Goal: Information Seeking & Learning: Find contact information

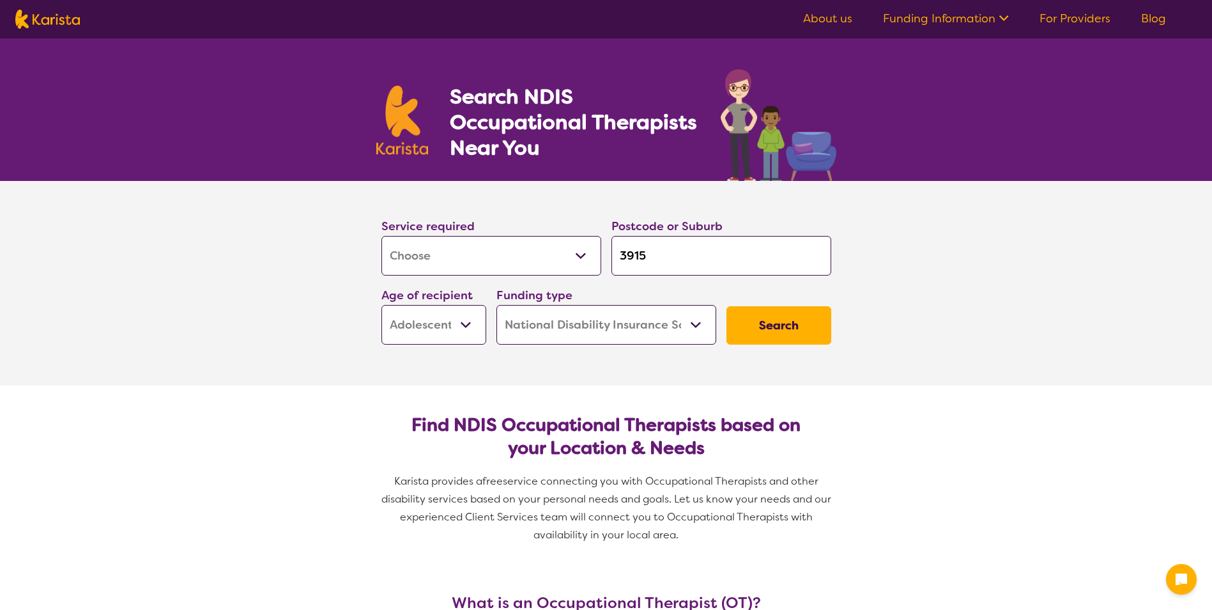
select select "[MEDICAL_DATA]"
select select "AS"
select select "NDIS"
select select "[MEDICAL_DATA]"
select select "AS"
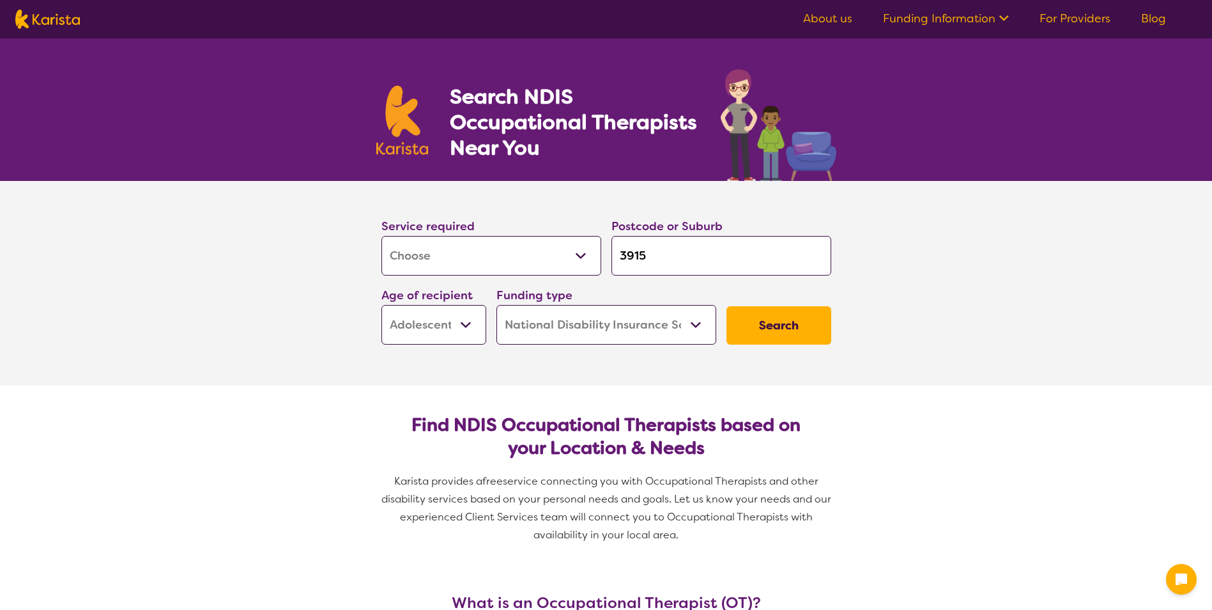
select select "NDIS"
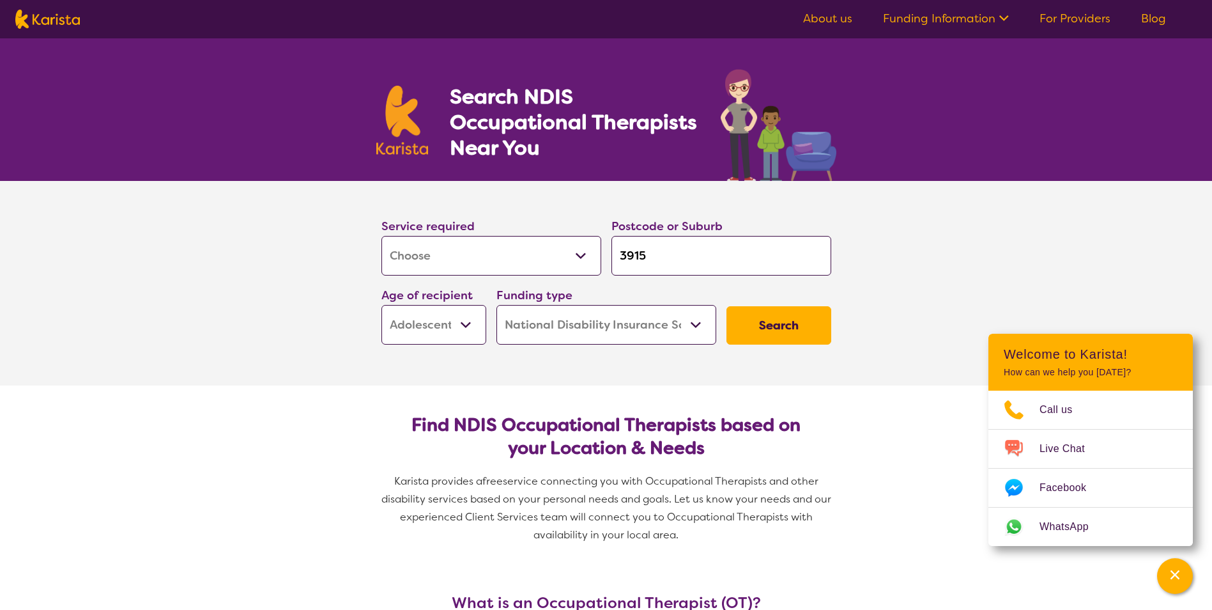
click at [651, 256] on input "3915" at bounding box center [721, 256] width 220 height 40
type input "391"
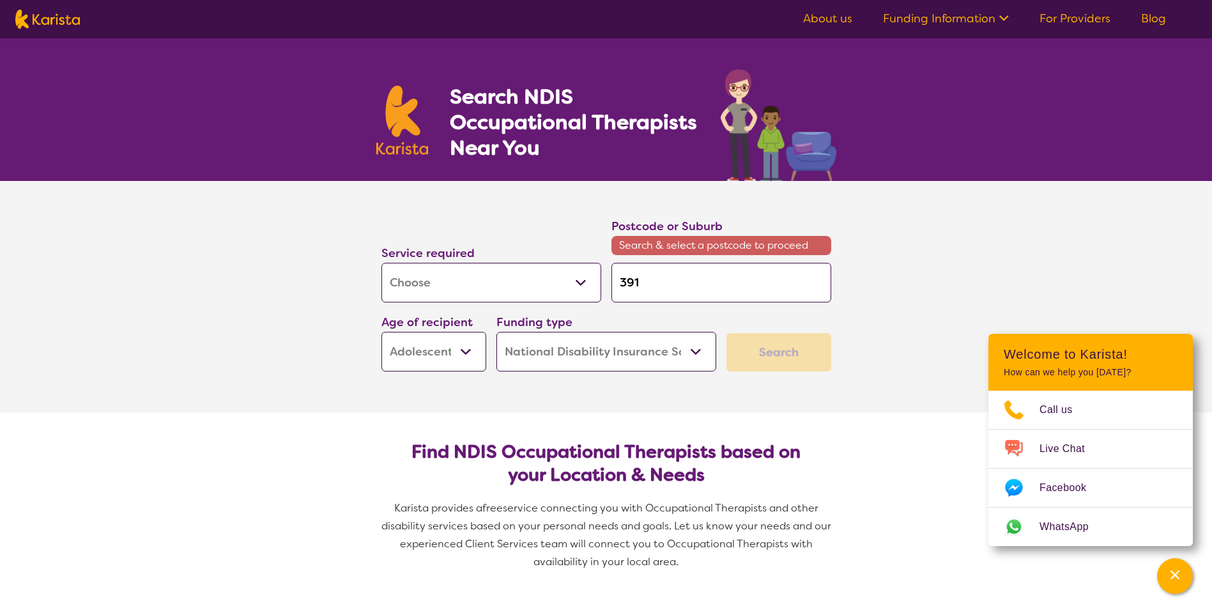
type input "39"
type input "3"
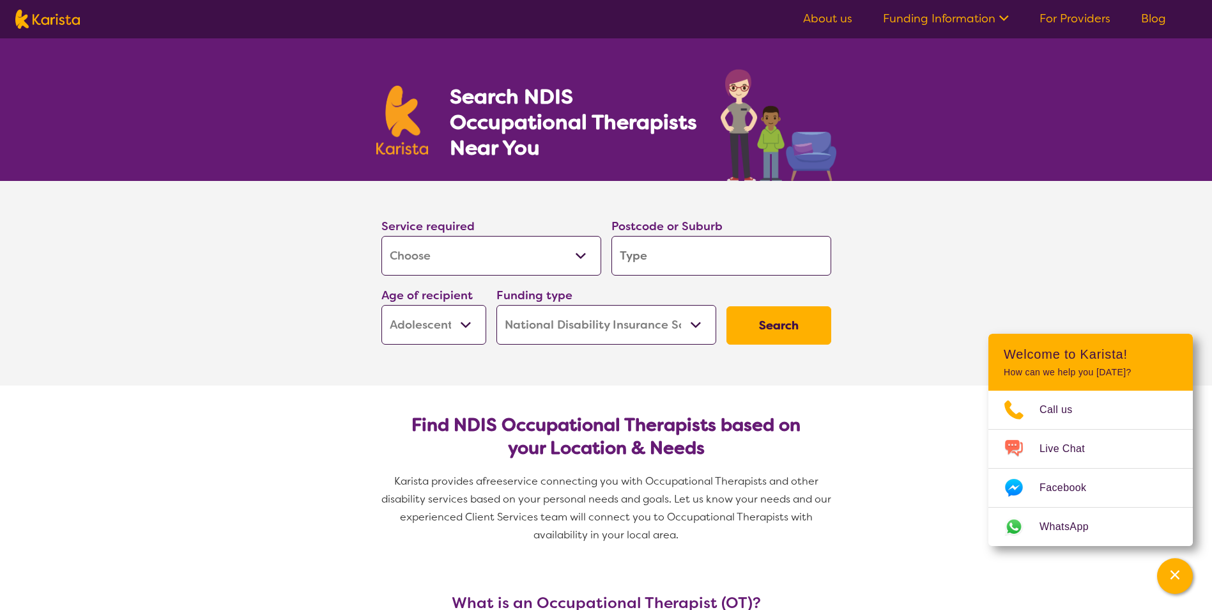
type input "3"
type input "31"
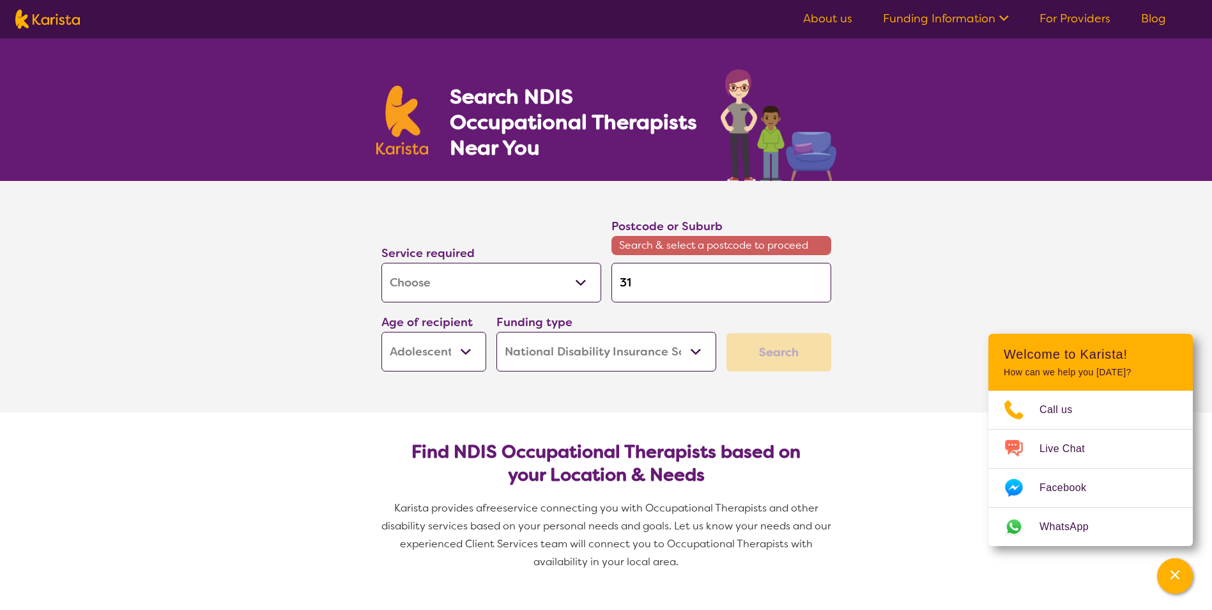
type input "319"
type input "3199"
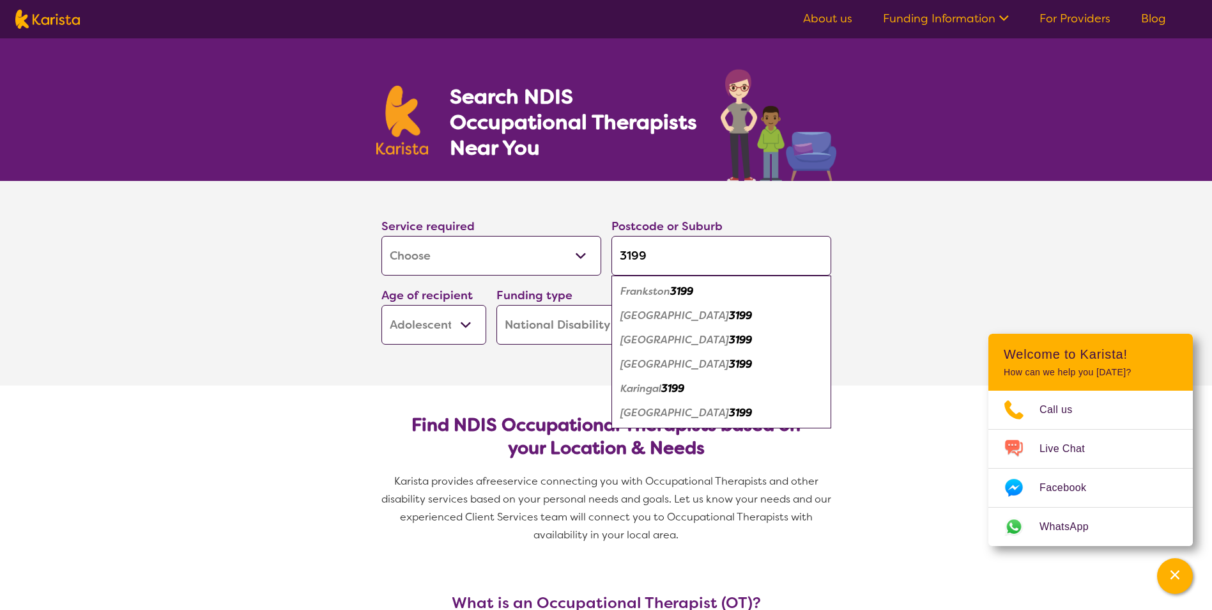
type input "3199"
click at [661, 293] on em "Frankston" at bounding box center [645, 290] width 50 height 13
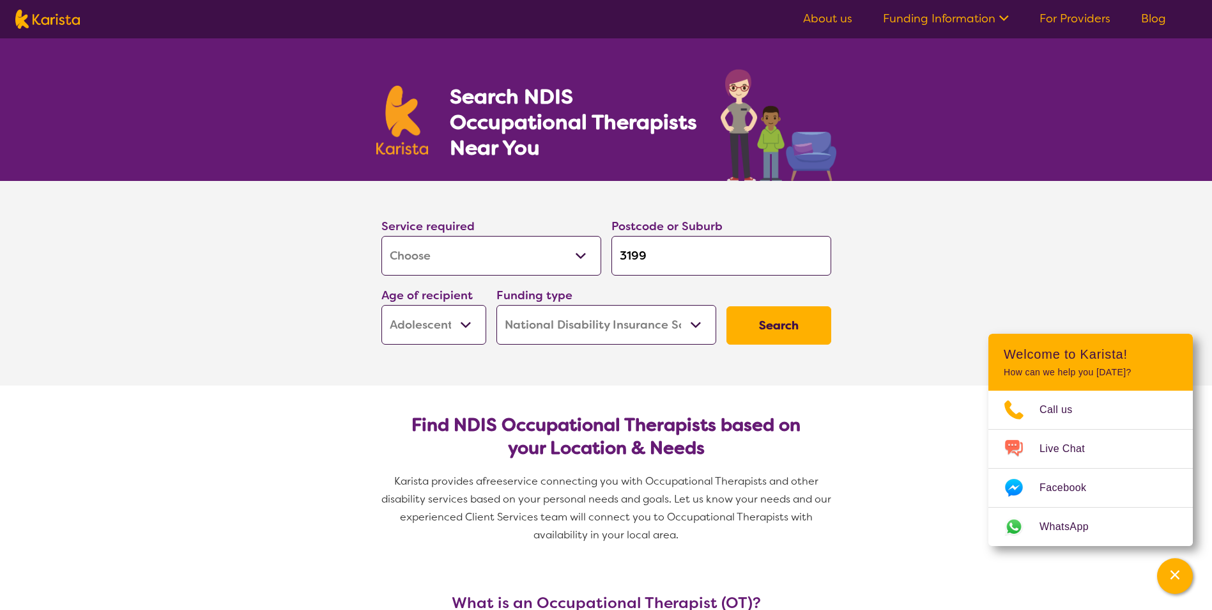
click at [467, 323] on select "Early Childhood - 0 to 9 Child - 10 to 11 Adolescent - 12 to 17 Adult - 18 to 6…" at bounding box center [433, 325] width 105 height 40
click at [381, 305] on select "Early Childhood - 0 to 9 Child - 10 to 11 Adolescent - 12 to 17 Adult - 18 to 6…" at bounding box center [433, 325] width 105 height 40
click at [753, 325] on button "Search" at bounding box center [779, 325] width 105 height 38
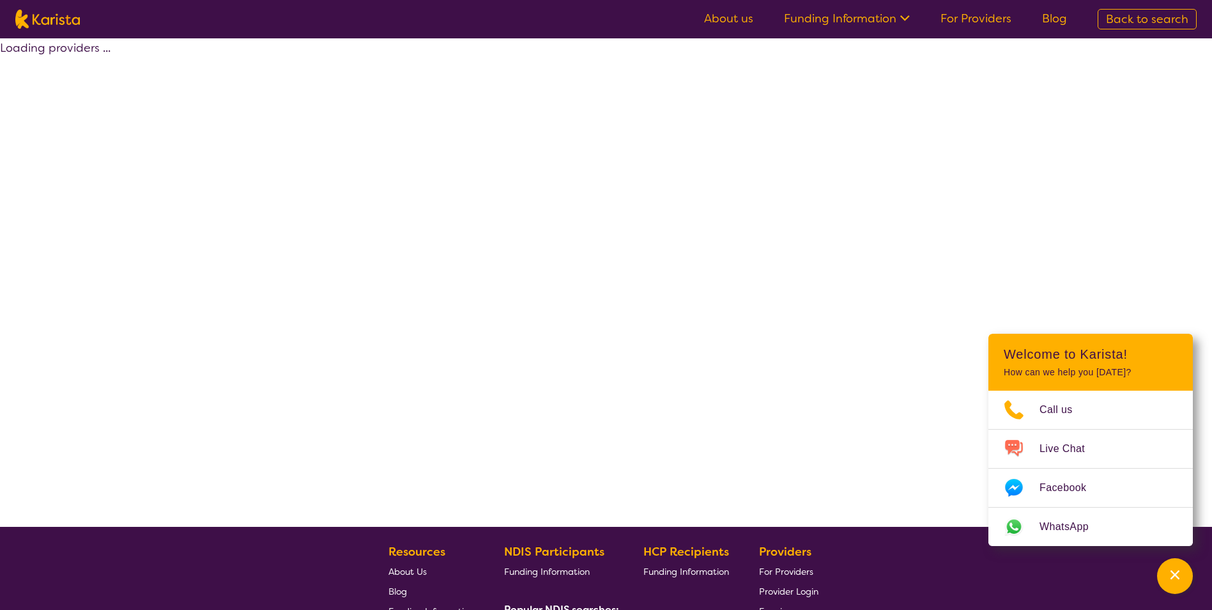
select select "by_score"
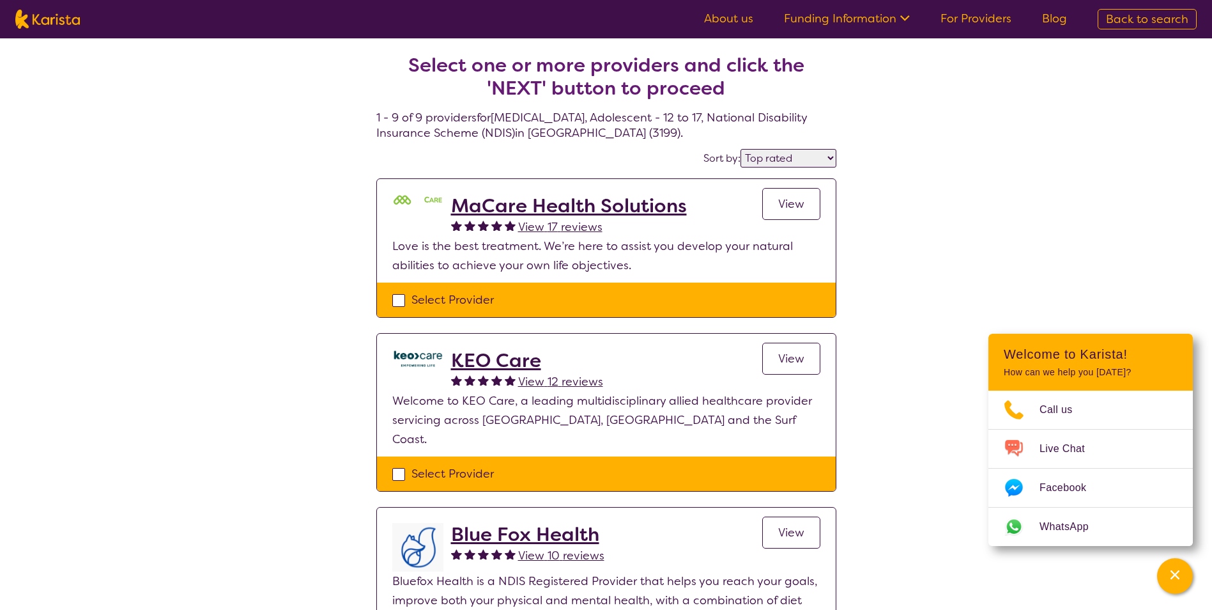
click at [771, 207] on link "View" at bounding box center [791, 204] width 58 height 32
